Goal: Check status: Check status

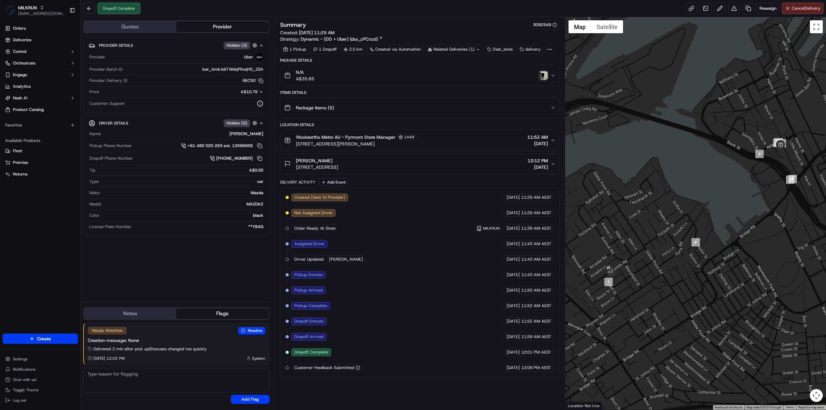
click at [467, 49] on div "Related Deliveries (1)" at bounding box center [454, 49] width 58 height 9
click at [438, 99] on button "Package Items ( 5 )" at bounding box center [420, 107] width 279 height 21
